Goal: Transaction & Acquisition: Download file/media

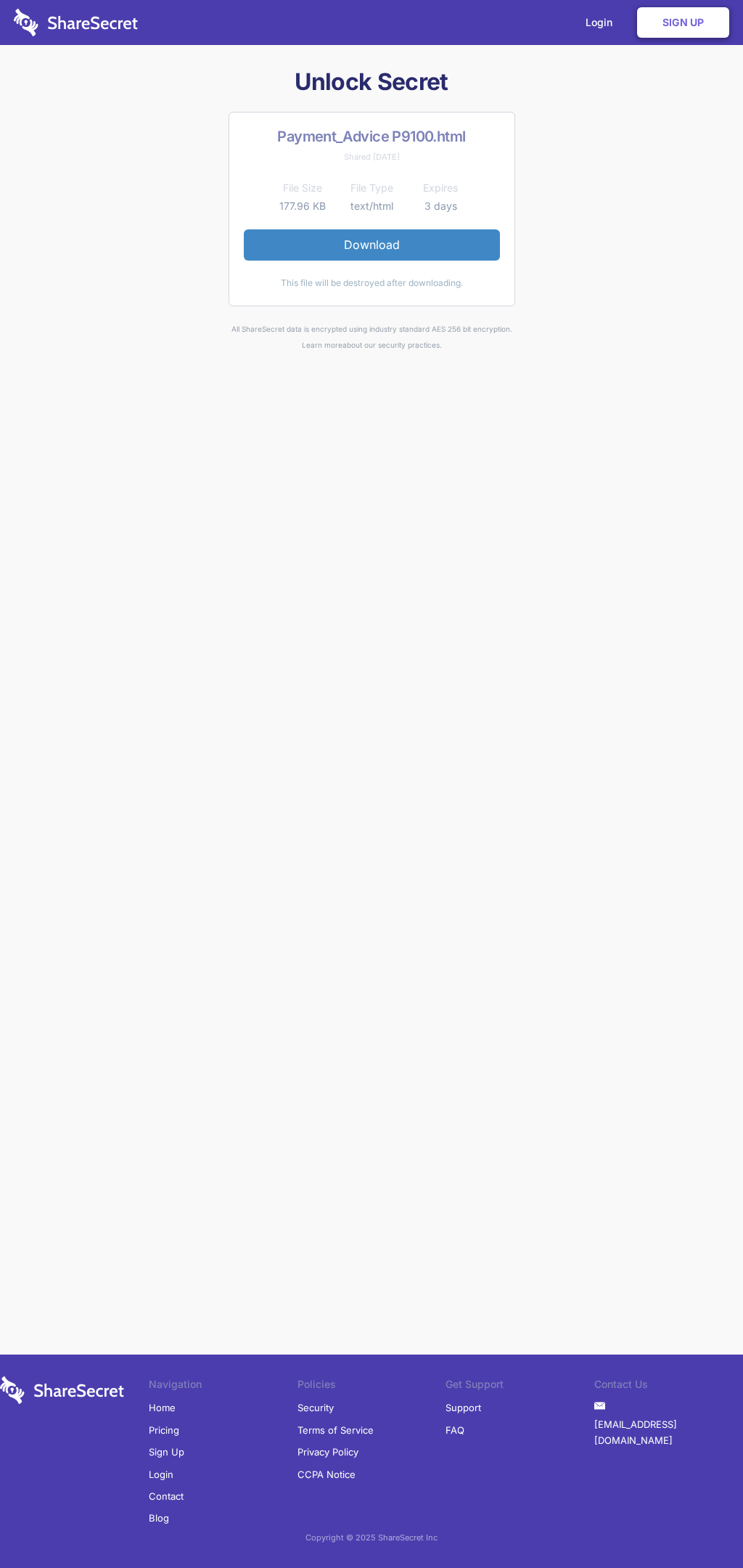
click at [372, 245] on link "Download" at bounding box center [372, 245] width 256 height 31
